Goal: Find contact information: Find contact information

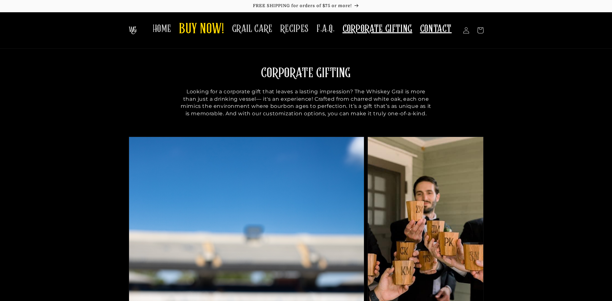
click at [439, 27] on span "CONTACT" at bounding box center [436, 29] width 32 height 13
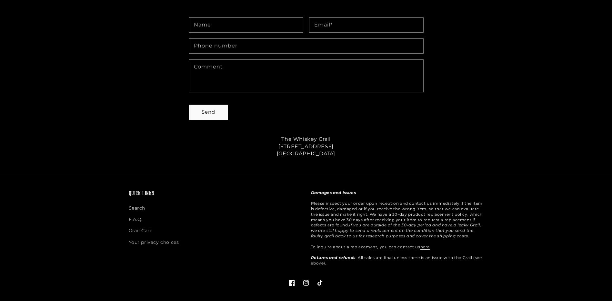
scroll to position [318, 0]
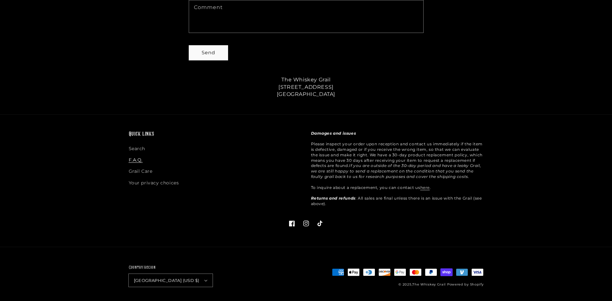
click at [135, 158] on link "F.A.Q." at bounding box center [136, 159] width 14 height 11
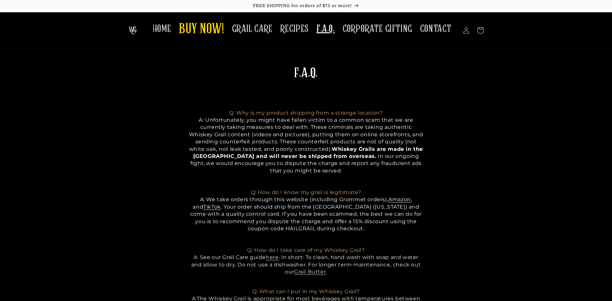
click at [134, 26] on img at bounding box center [133, 30] width 8 height 8
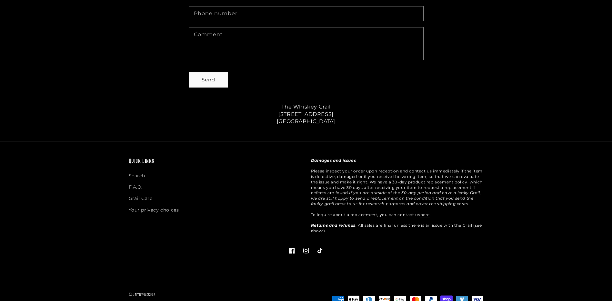
scroll to position [318, 0]
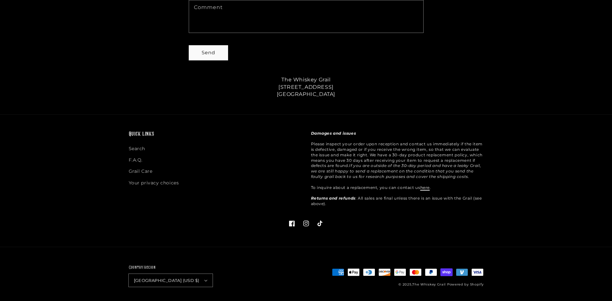
click at [427, 185] on link "here" at bounding box center [425, 187] width 9 height 5
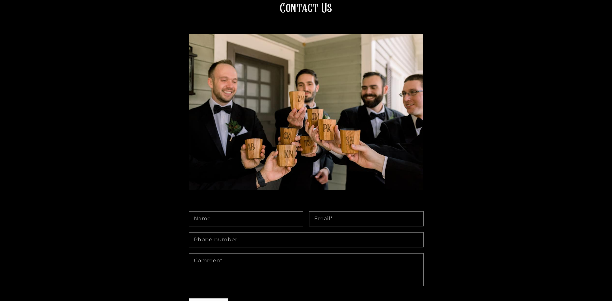
scroll to position [161, 0]
